Goal: Navigation & Orientation: Find specific page/section

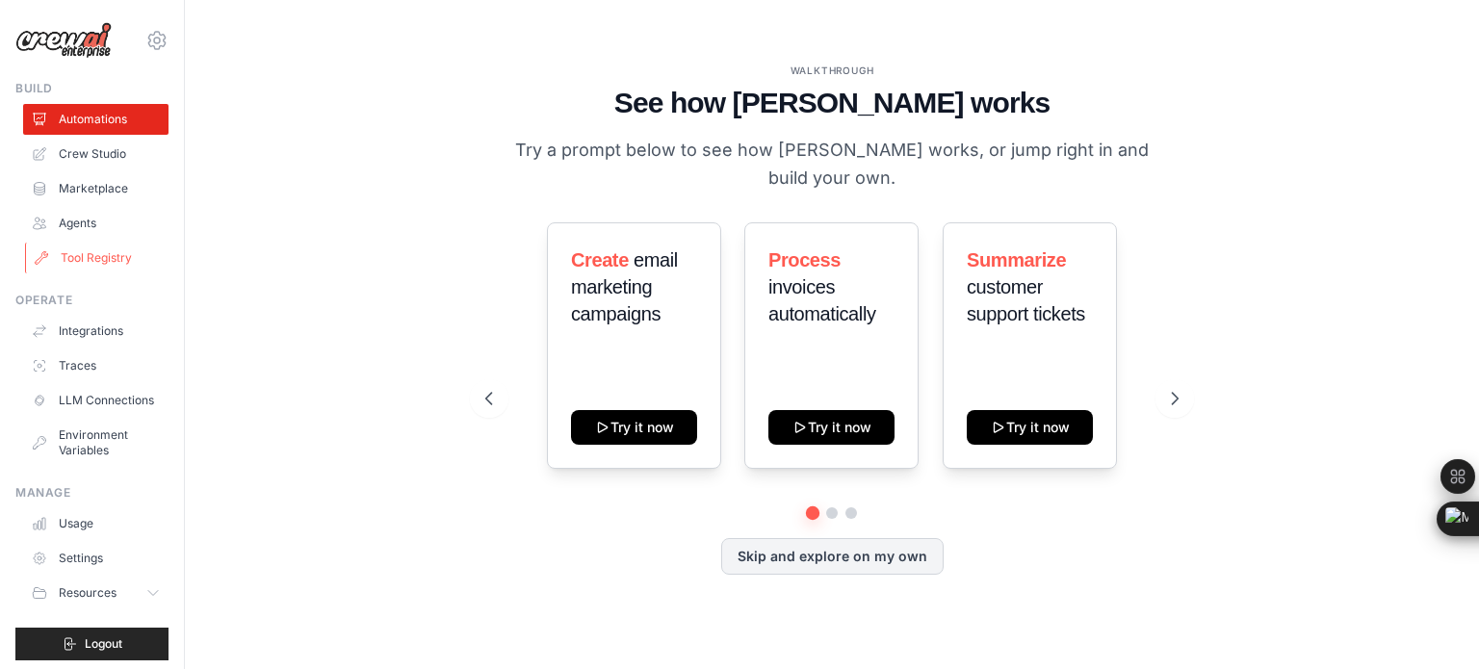
click at [92, 270] on link "Tool Registry" at bounding box center [97, 258] width 145 height 31
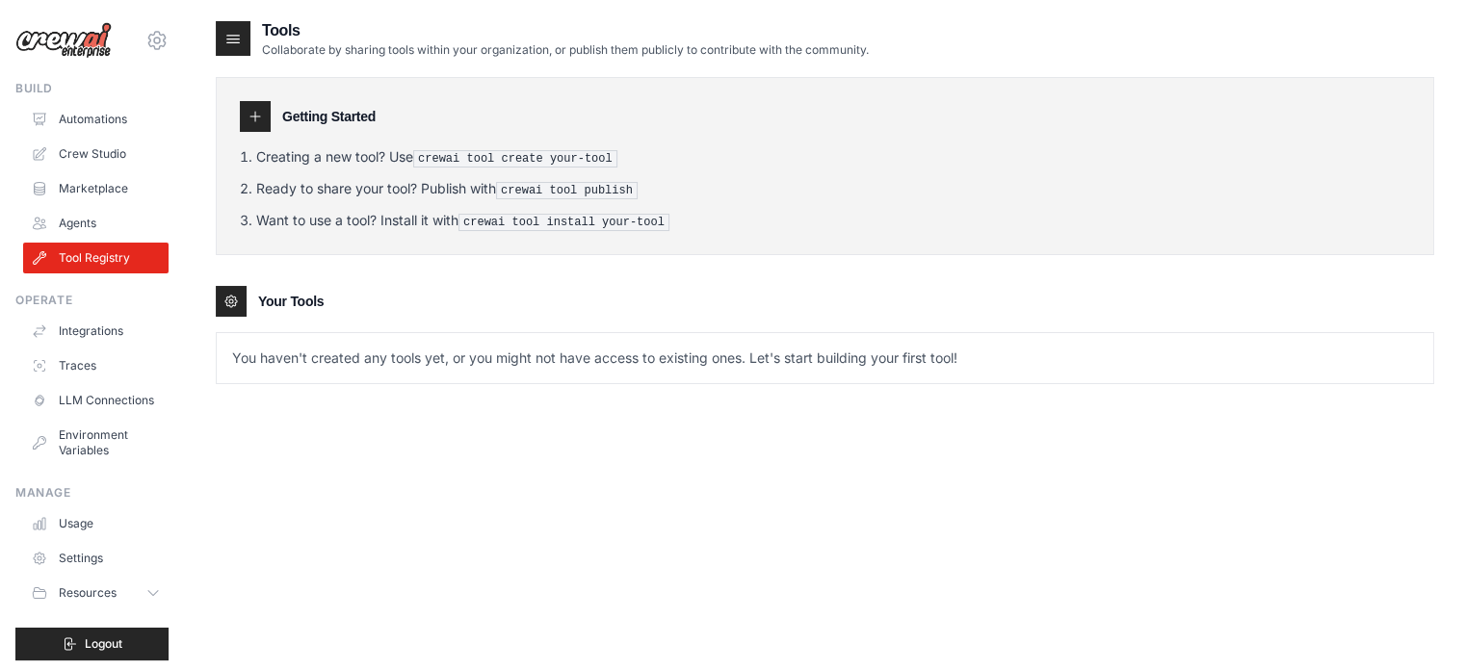
click at [79, 50] on img at bounding box center [63, 40] width 96 height 37
click at [77, 45] on img at bounding box center [63, 40] width 96 height 37
